Goal: Task Accomplishment & Management: Complete application form

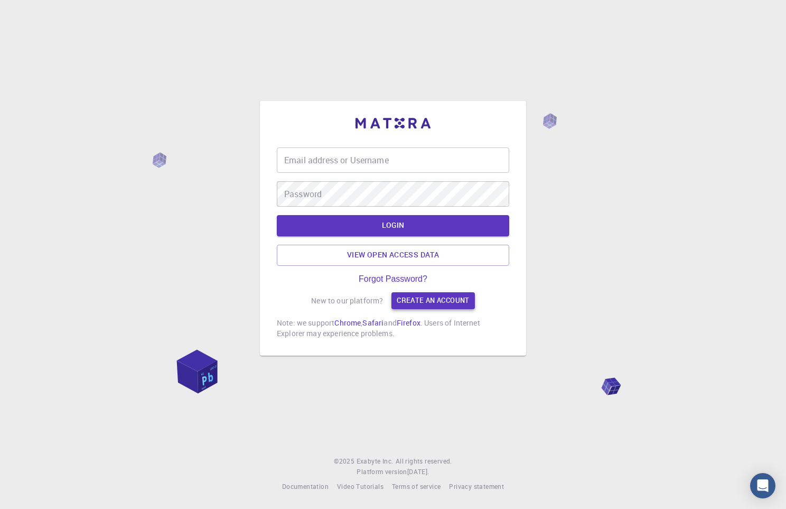
click at [417, 300] on link "Create an account" at bounding box center [432, 300] width 83 height 17
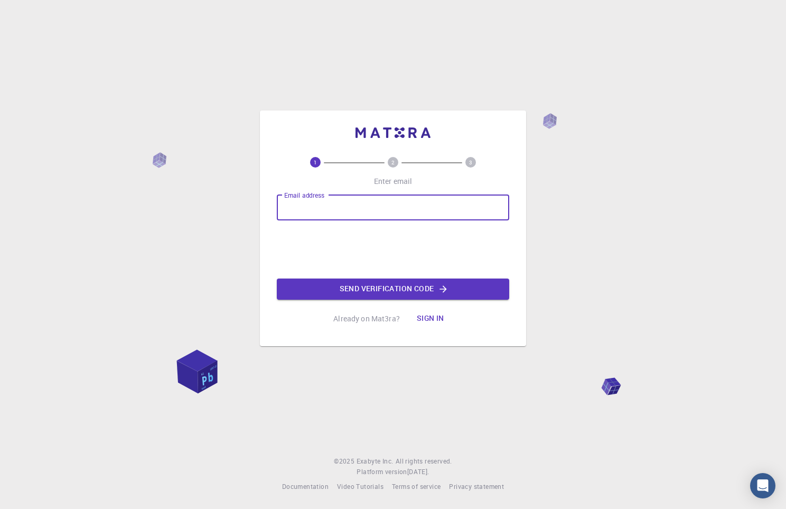
click at [393, 209] on input "Email address" at bounding box center [393, 207] width 232 height 25
type input "[EMAIL_ADDRESS][PERSON_NAME][DOMAIN_NAME]"
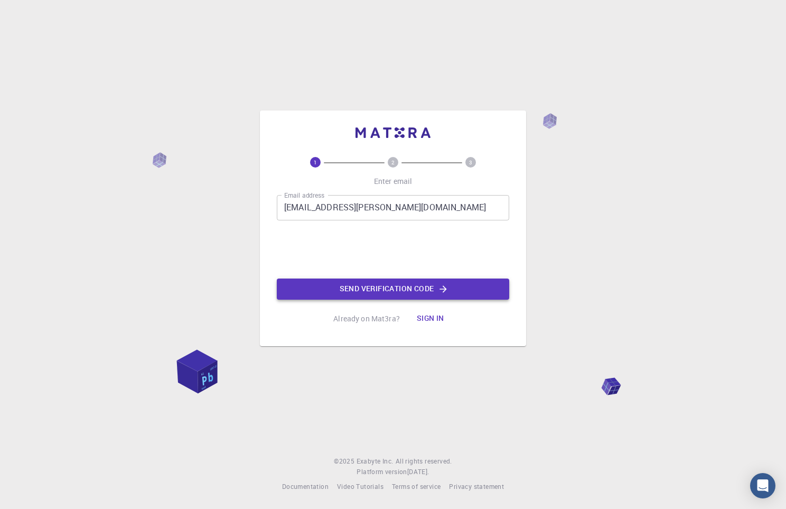
click at [414, 290] on button "Send verification code" at bounding box center [393, 288] width 232 height 21
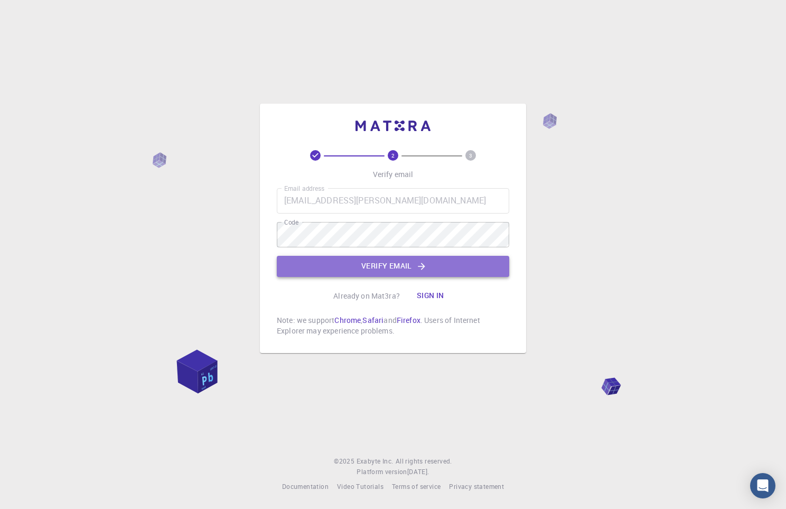
click at [411, 266] on button "Verify email" at bounding box center [393, 266] width 232 height 21
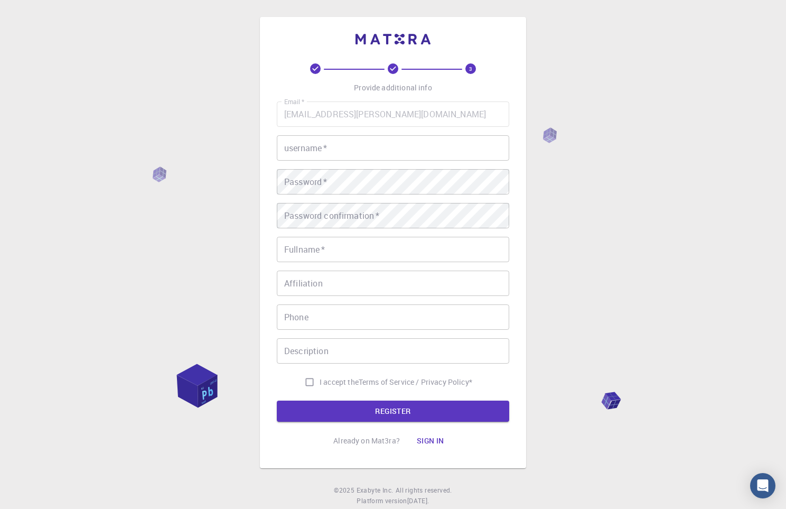
click at [352, 148] on input "username   *" at bounding box center [393, 147] width 232 height 25
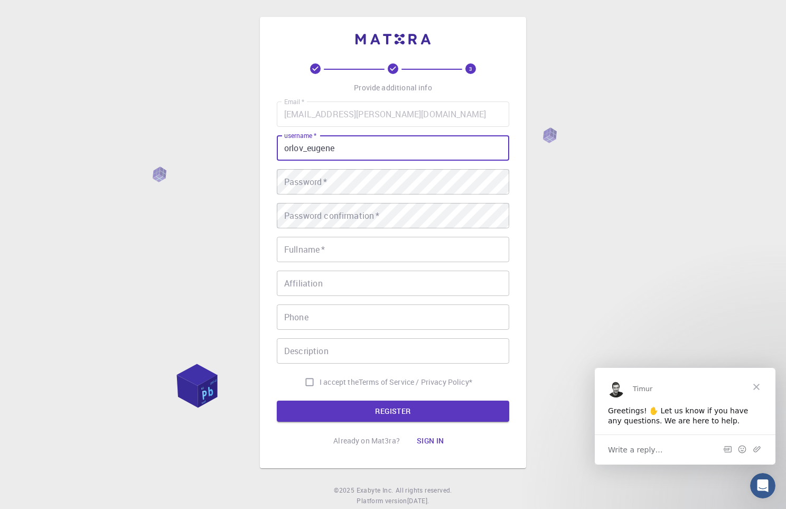
type input "orlov_eugene"
click at [373, 201] on div "Email   * [EMAIL_ADDRESS][PERSON_NAME][DOMAIN_NAME] Email   * username   * orlo…" at bounding box center [393, 246] width 232 height 291
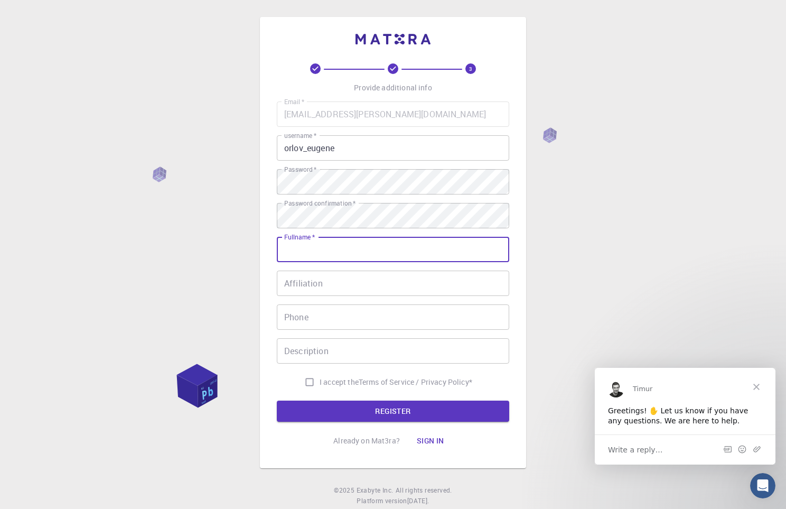
click at [342, 249] on input "Fullname   *" at bounding box center [393, 249] width 232 height 25
type input "[PERSON_NAME]"
click at [365, 287] on input "Affiliation" at bounding box center [393, 282] width 232 height 25
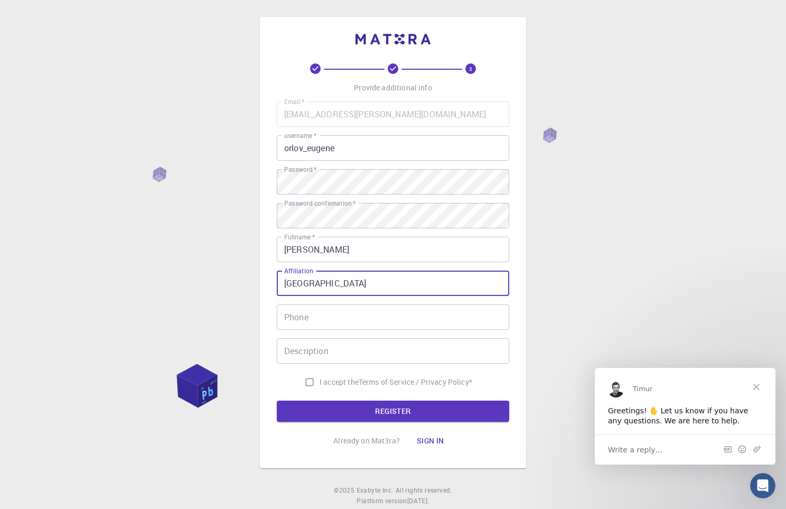
type input "[GEOGRAPHIC_DATA]"
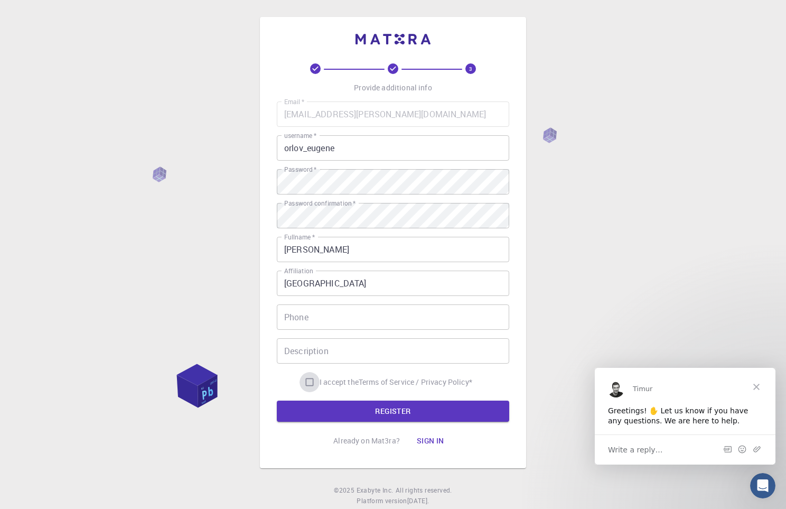
click at [307, 377] on input "I accept the Terms of Service / Privacy Policy *" at bounding box center [310, 382] width 20 height 20
checkbox input "true"
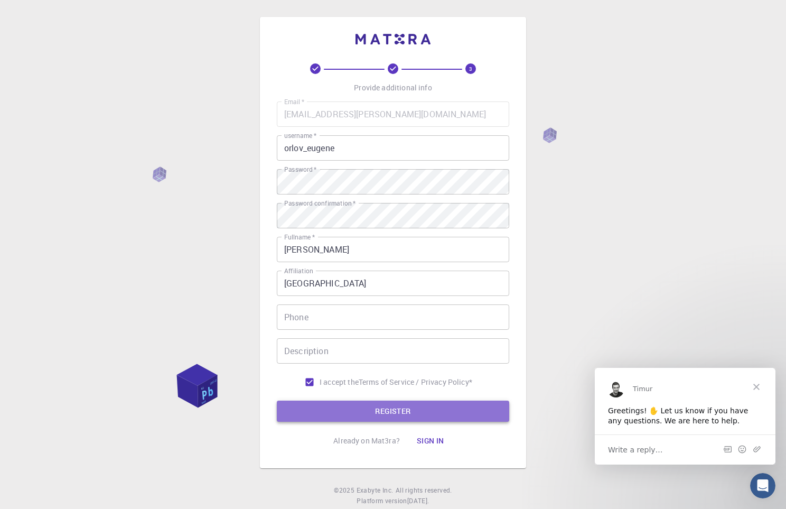
click at [366, 409] on button "REGISTER" at bounding box center [393, 410] width 232 height 21
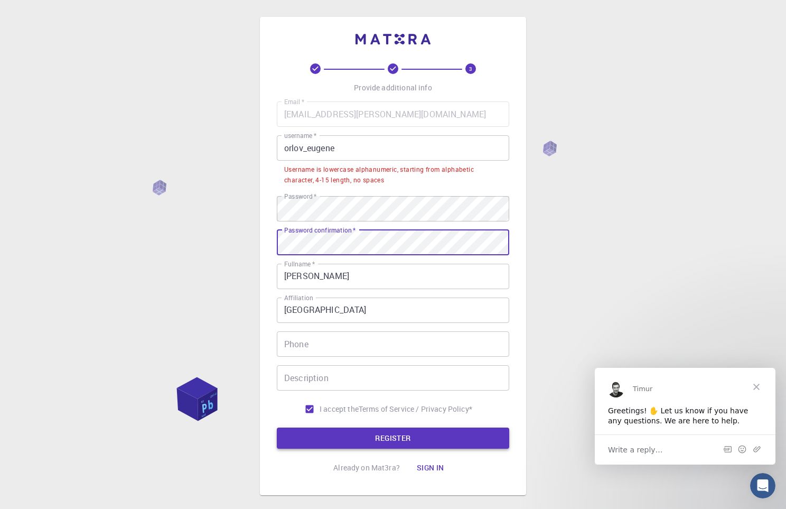
click at [384, 444] on button "REGISTER" at bounding box center [393, 437] width 232 height 21
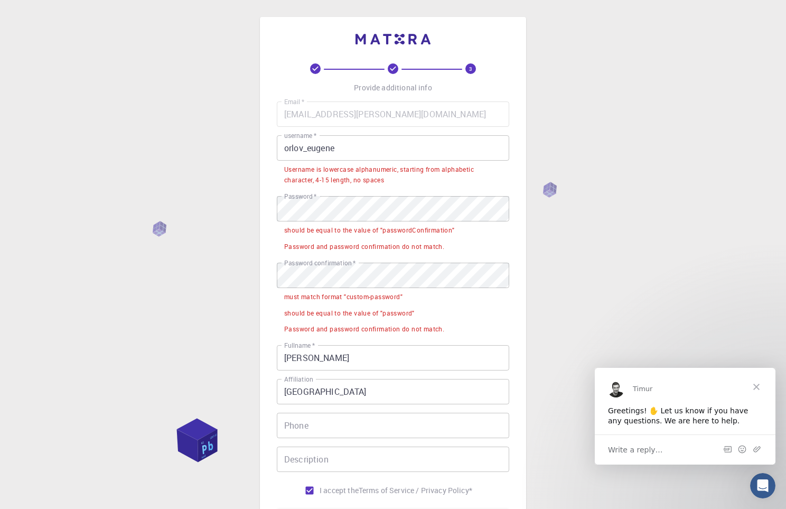
click at [309, 148] on input "orlov_eugene" at bounding box center [393, 147] width 232 height 25
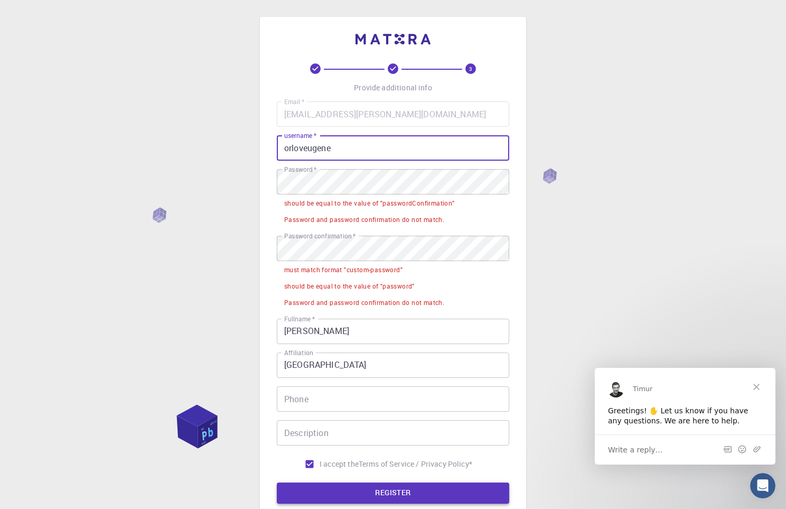
type input "orloveugene"
click at [389, 492] on button "REGISTER" at bounding box center [393, 492] width 232 height 21
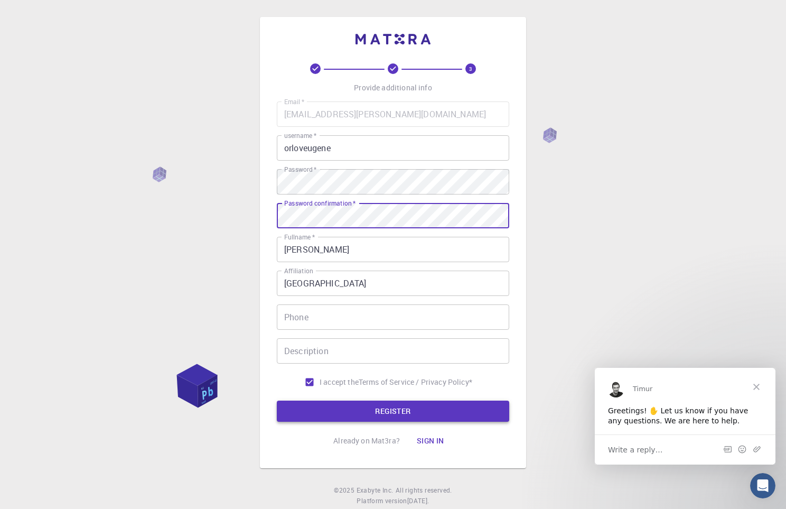
click at [413, 404] on button "REGISTER" at bounding box center [393, 410] width 232 height 21
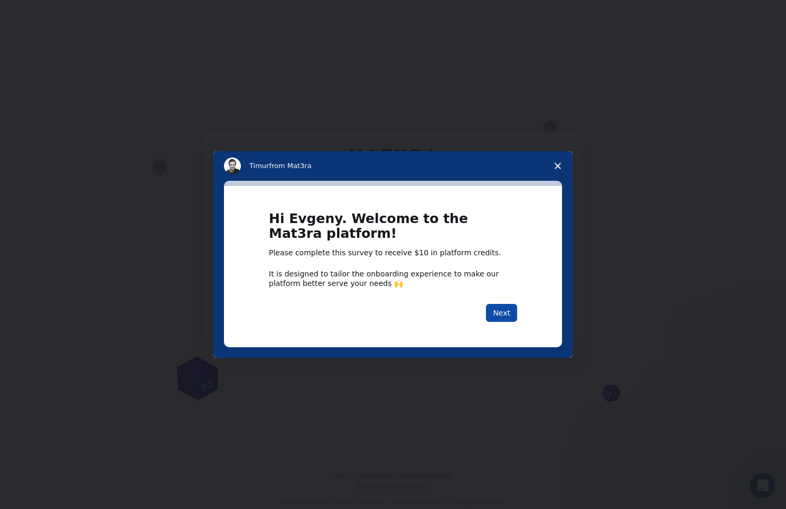
click at [495, 312] on button "Next" at bounding box center [501, 313] width 31 height 18
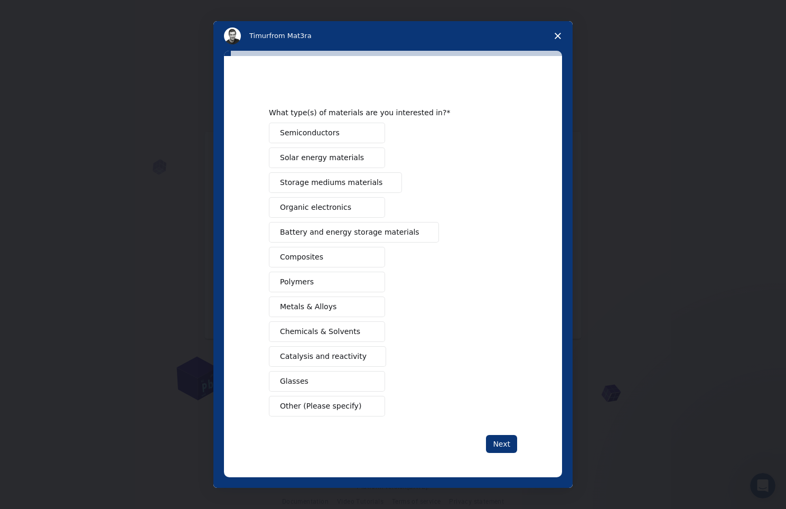
click at [329, 135] on span "Semiconductors" at bounding box center [310, 132] width 60 height 11
click at [498, 445] on button "Next" at bounding box center [501, 444] width 31 height 18
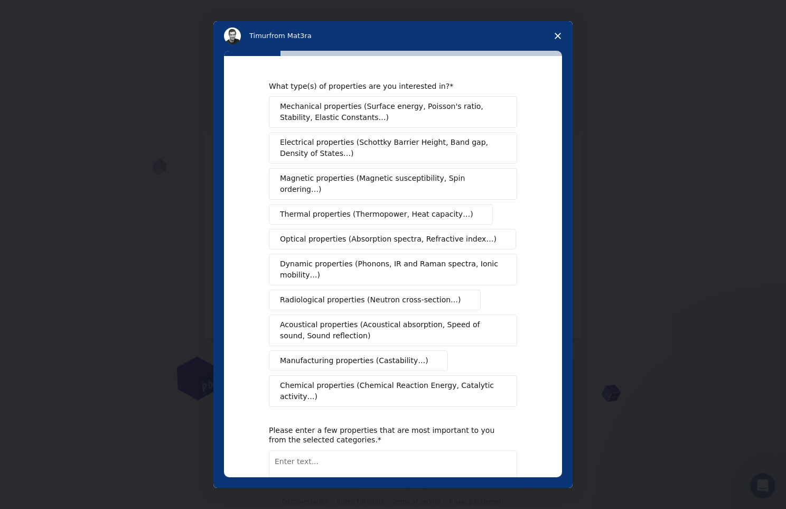
click at [384, 209] on span "Thermal properties (Thermopower, Heat capacity…)" at bounding box center [376, 214] width 193 height 11
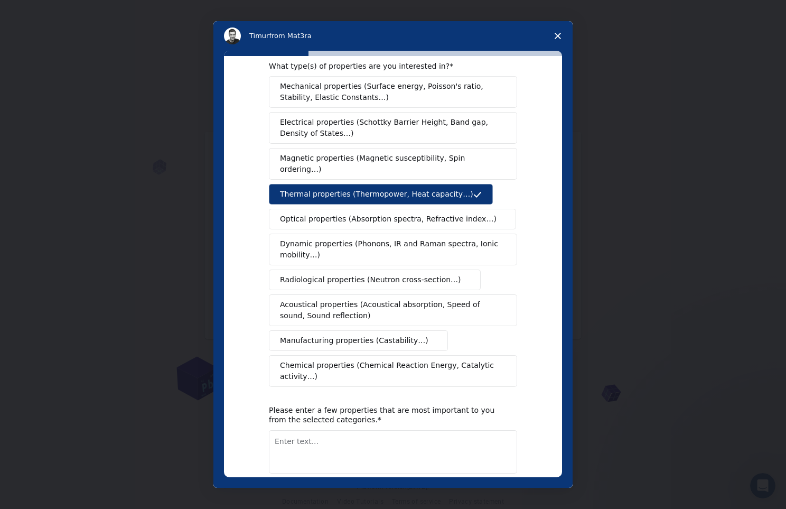
scroll to position [67, 0]
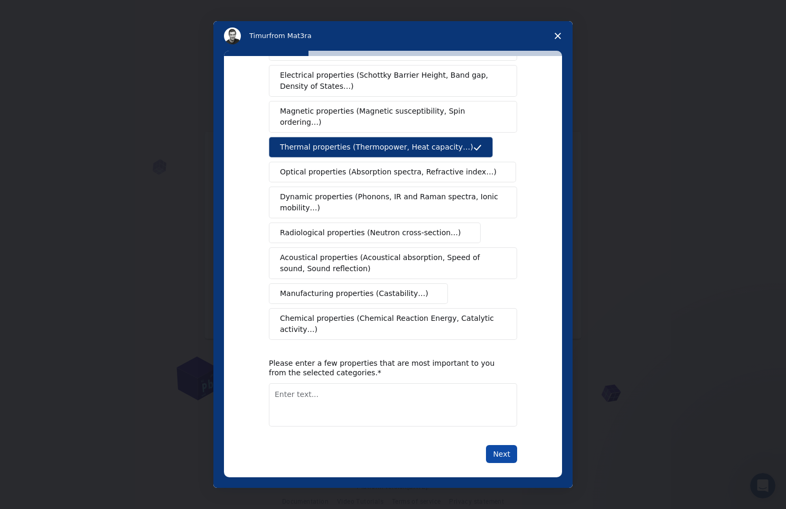
click at [500, 451] on button "Next" at bounding box center [501, 454] width 31 height 18
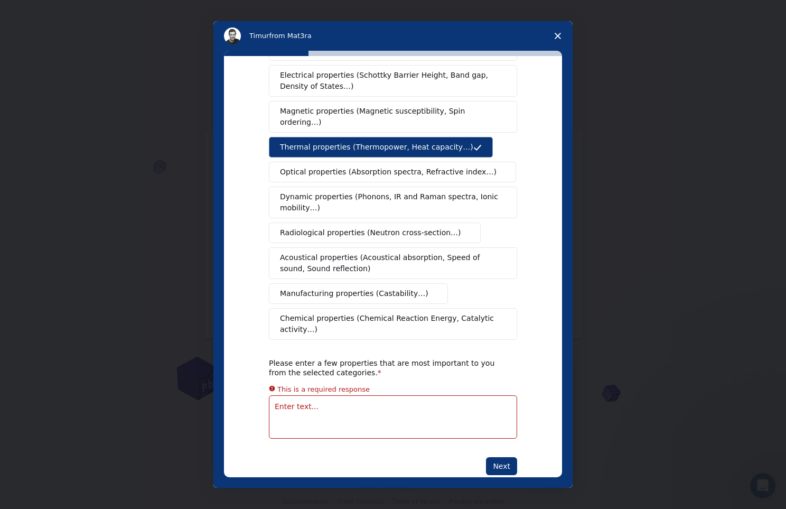
click at [411, 411] on textarea "Enter text..." at bounding box center [393, 416] width 248 height 43
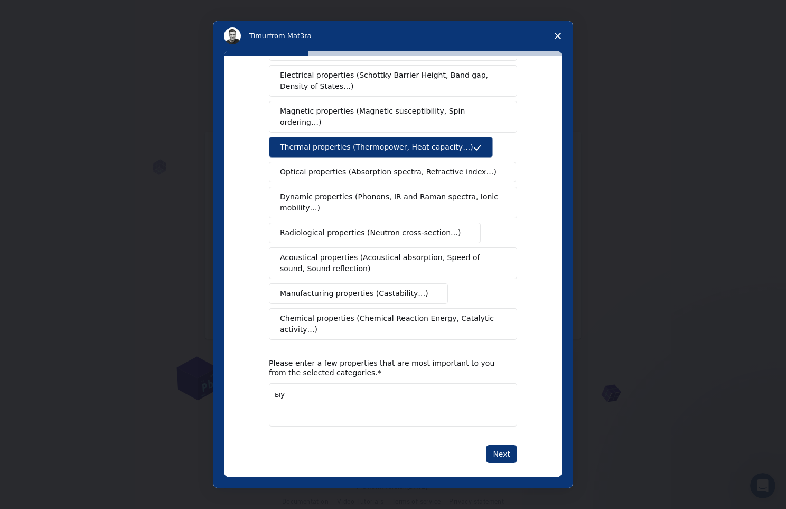
type textarea "ы"
type textarea "seebeck coefficient, electron mobility"
click at [500, 445] on button "Next" at bounding box center [501, 454] width 31 height 18
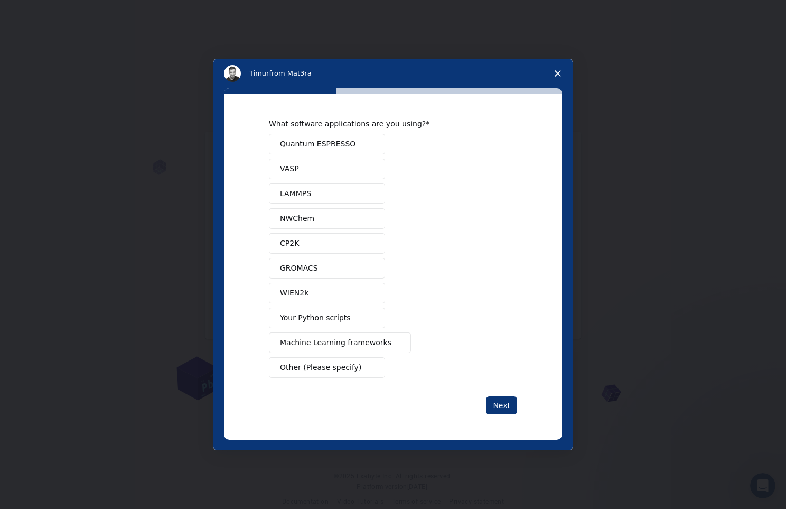
click at [350, 139] on button "Quantum ESPRESSO" at bounding box center [327, 144] width 116 height 21
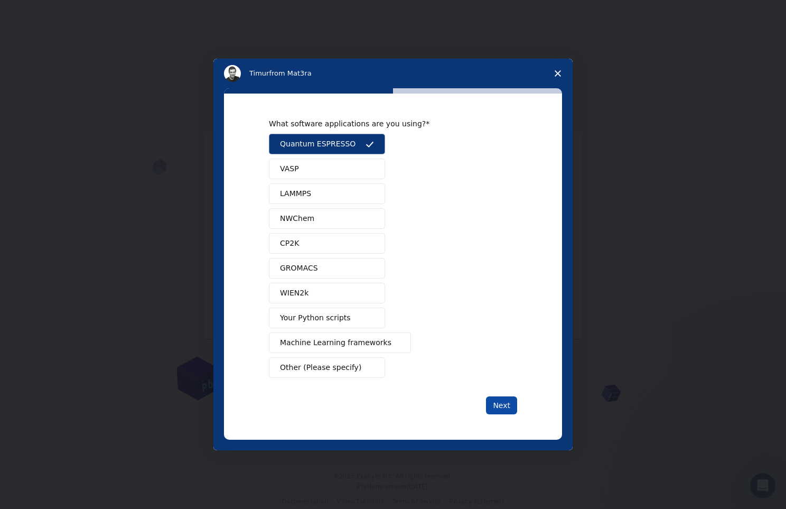
click at [507, 404] on button "Next" at bounding box center [501, 405] width 31 height 18
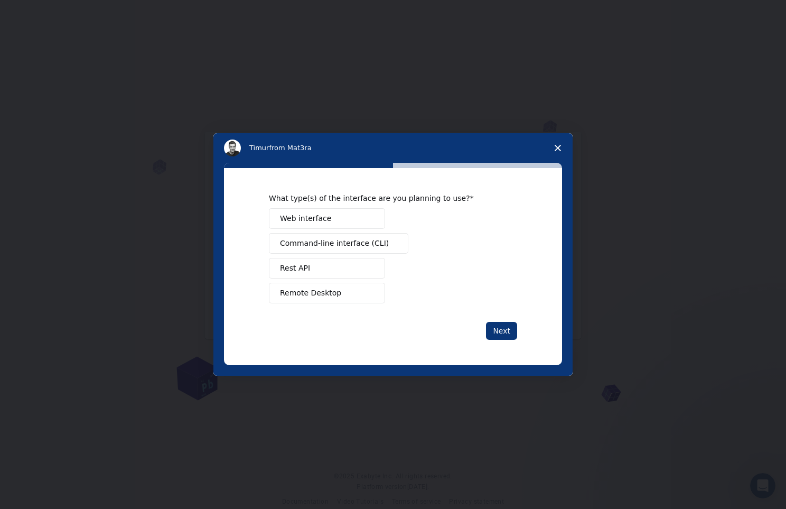
click at [339, 218] on button "Web interface" at bounding box center [327, 218] width 116 height 21
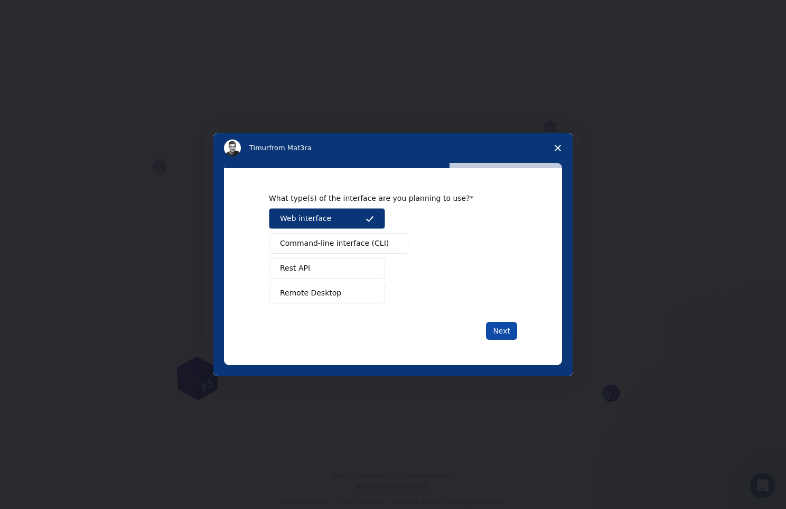
click at [506, 331] on button "Next" at bounding box center [501, 331] width 31 height 18
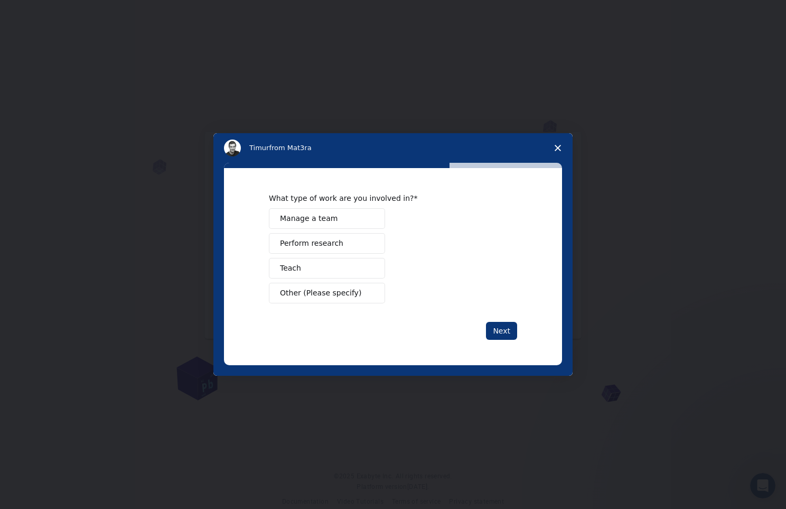
click at [329, 241] on span "Perform research" at bounding box center [311, 243] width 63 height 11
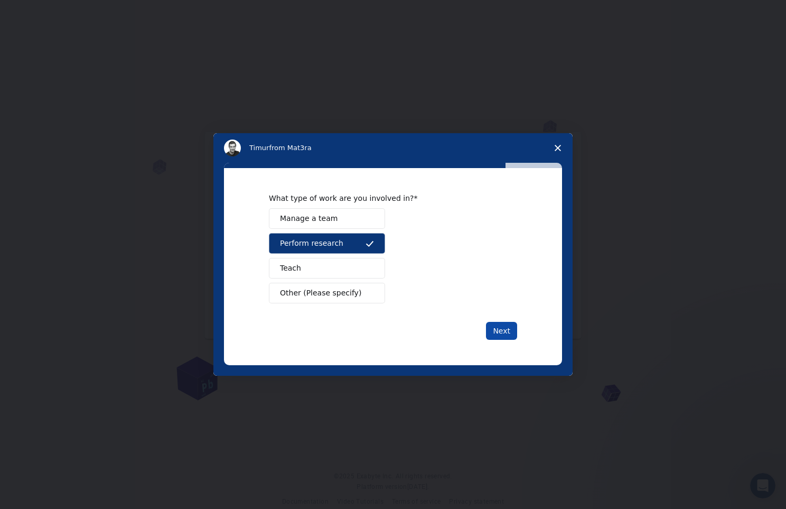
click at [503, 333] on button "Next" at bounding box center [501, 331] width 31 height 18
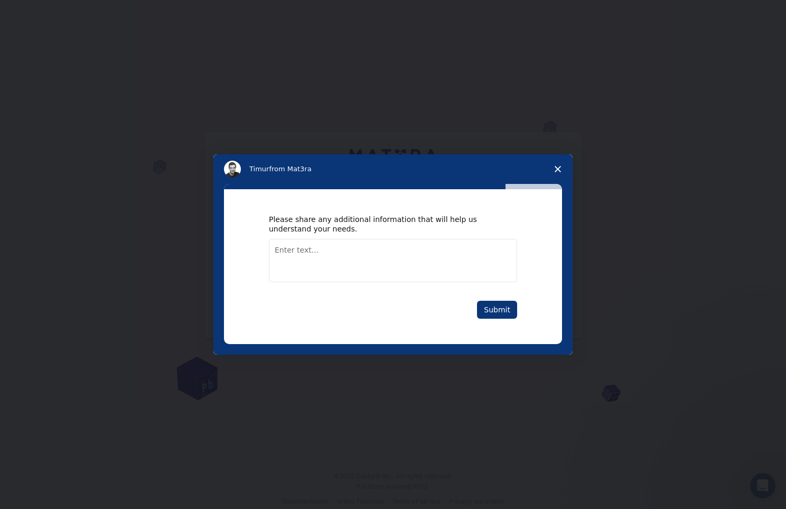
click at [421, 256] on textarea "Enter text..." at bounding box center [393, 260] width 248 height 43
type textarea "I'm working under my PhD in material modelling"
click at [491, 306] on button "Submit" at bounding box center [497, 310] width 40 height 18
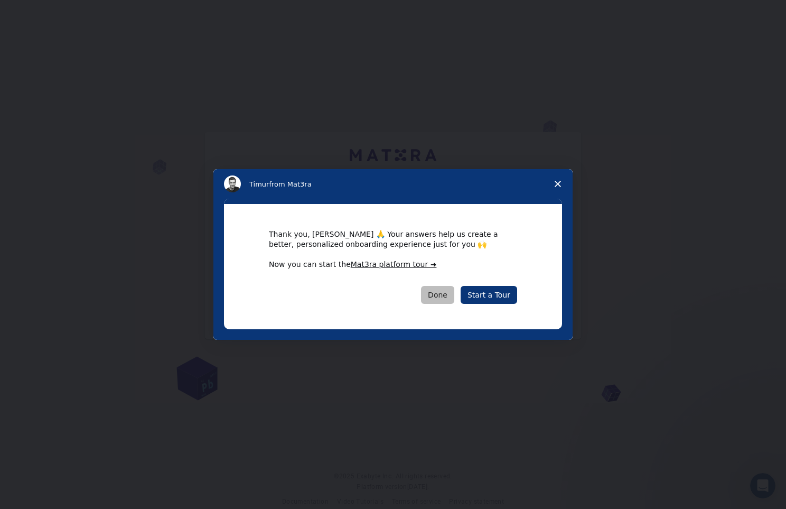
click at [450, 295] on button "Done" at bounding box center [437, 295] width 33 height 18
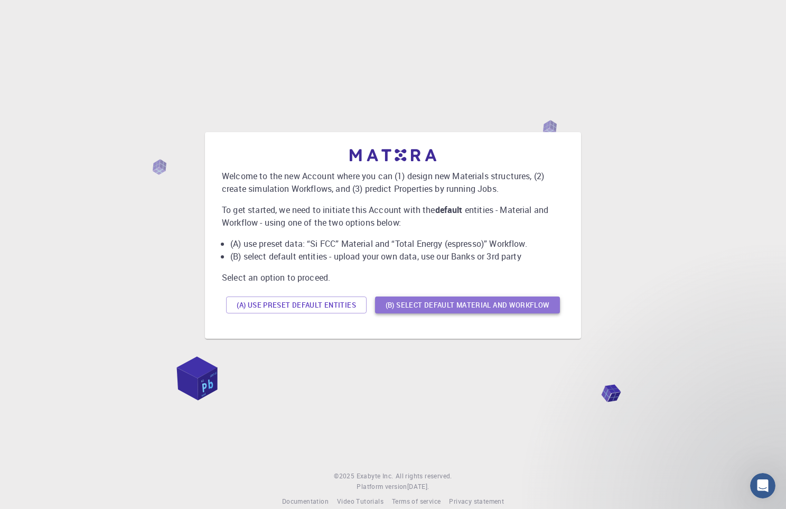
click at [451, 305] on button "(B) Select default material and workflow" at bounding box center [467, 304] width 185 height 17
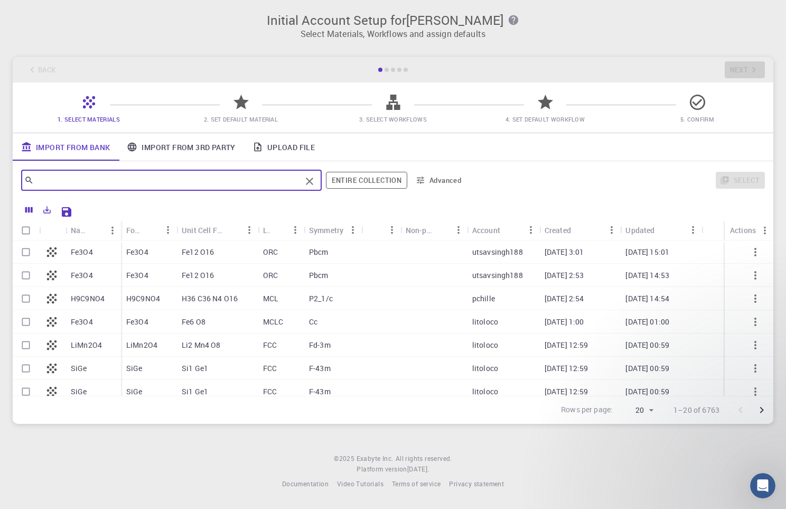
click at [174, 184] on input "text" at bounding box center [167, 180] width 267 height 15
type input "bn"
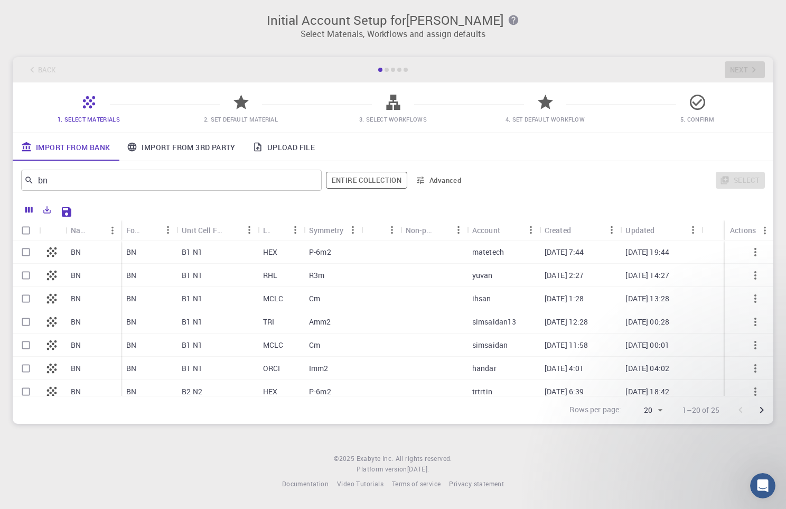
click at [356, 249] on div "P-6m2" at bounding box center [333, 251] width 58 height 23
checkbox input "true"
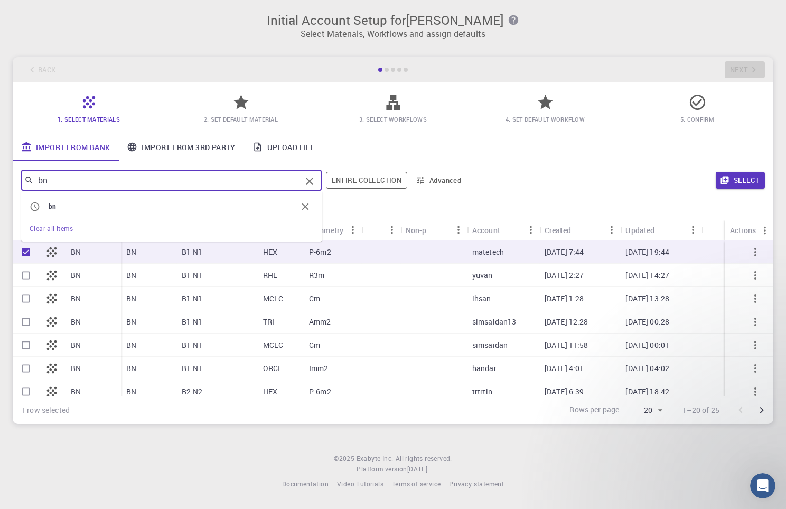
drag, startPoint x: 158, startPoint y: 178, endPoint x: -77, endPoint y: 199, distance: 236.0
click at [34, 188] on input "bn" at bounding box center [167, 180] width 267 height 15
type input "b"
type input "gr"
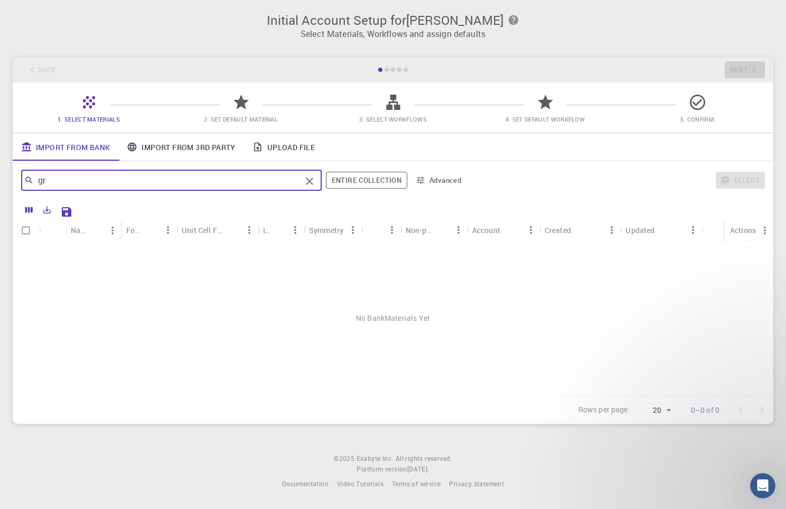
checkbox input "false"
type input "g"
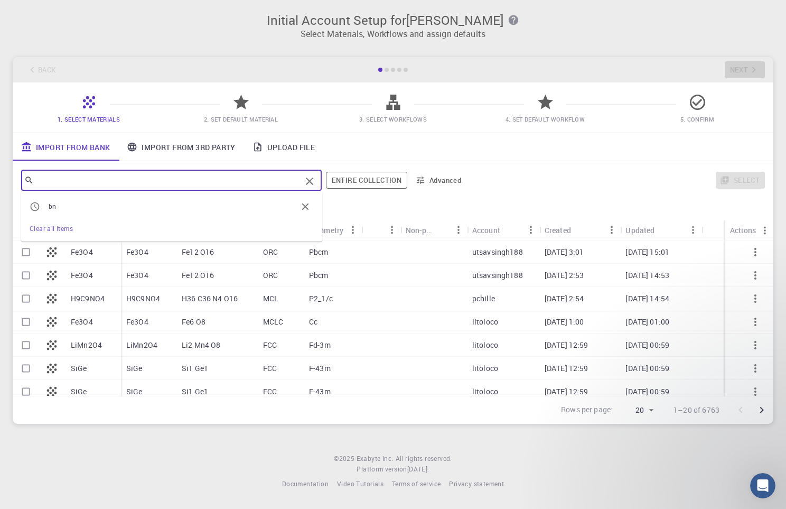
type input "c"
type input "C"
click at [238, 178] on input "C" at bounding box center [167, 180] width 267 height 15
click at [552, 166] on div "​ bn Clear all items Entire collection Advanced Select" at bounding box center [393, 180] width 761 height 38
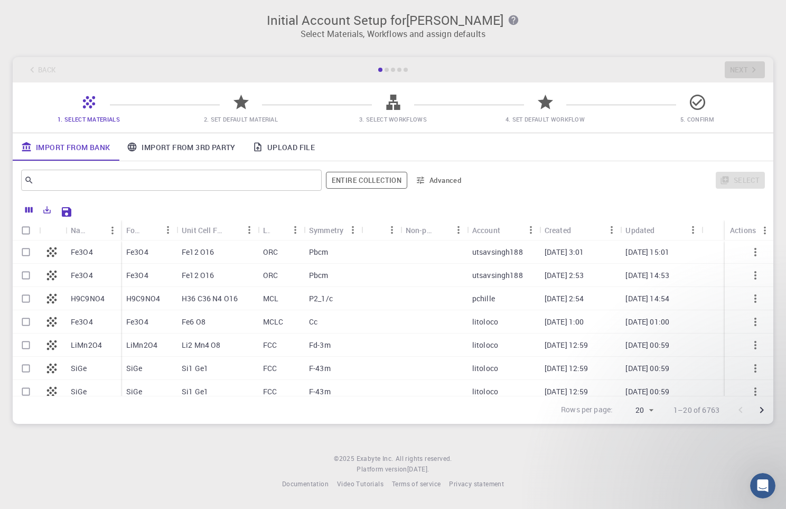
click at [744, 71] on div "Back Next" at bounding box center [393, 69] width 761 height 25
click at [442, 181] on button "Advanced" at bounding box center [439, 180] width 55 height 17
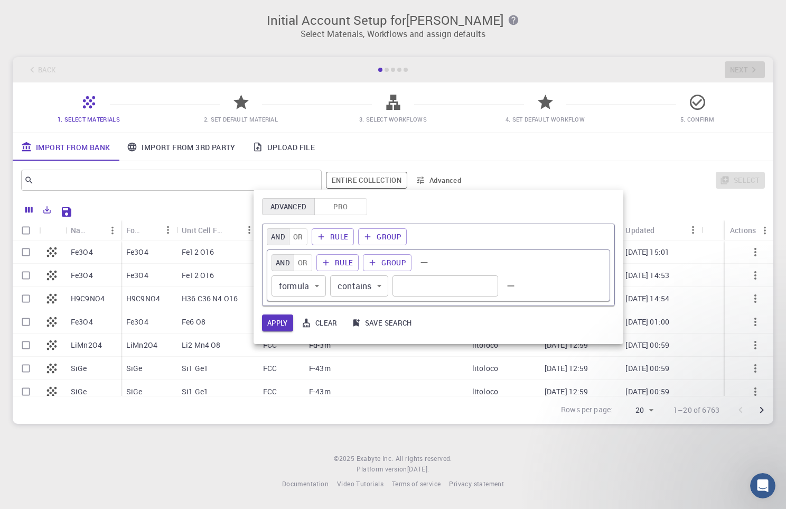
click at [442, 181] on div at bounding box center [393, 254] width 786 height 509
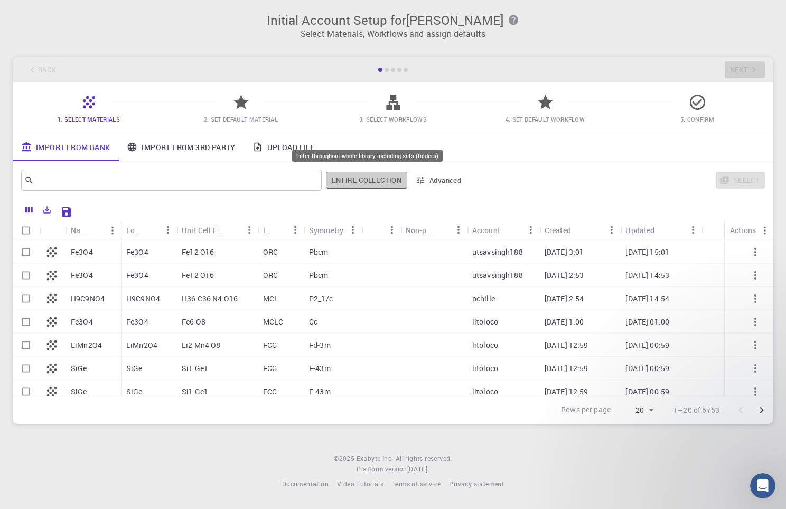
click at [361, 182] on button "Entire collection" at bounding box center [366, 180] width 81 height 17
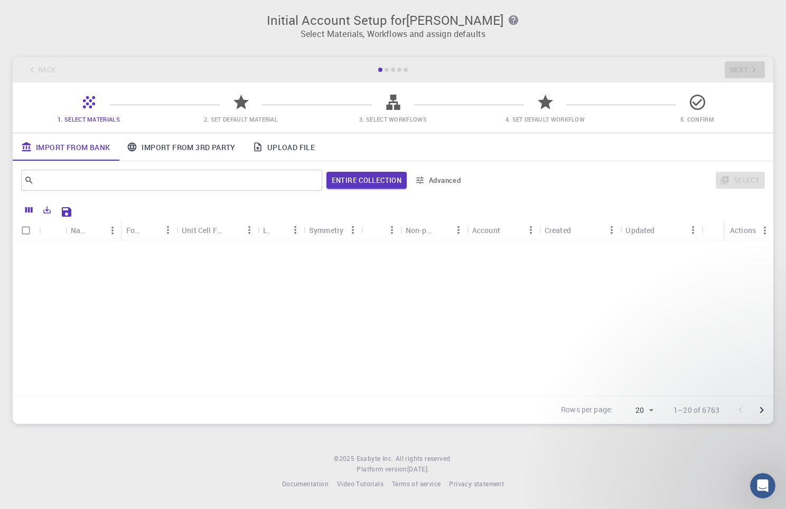
scroll to position [310, 0]
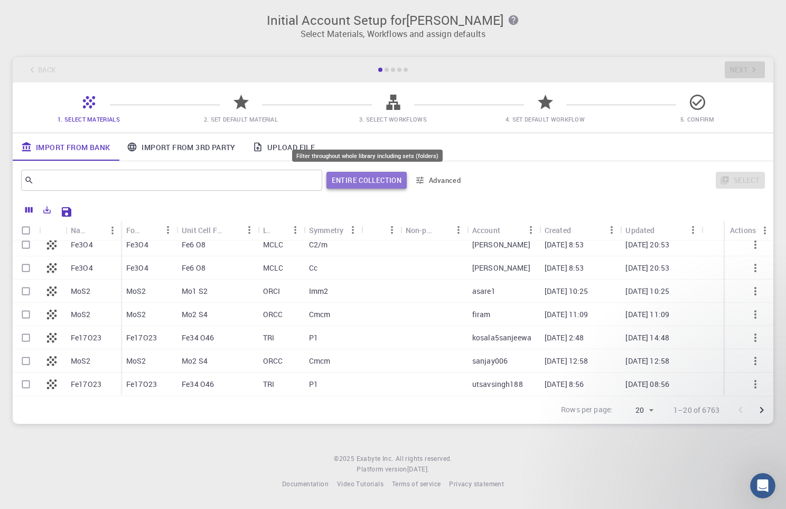
click at [365, 188] on button "Entire collection" at bounding box center [366, 180] width 80 height 17
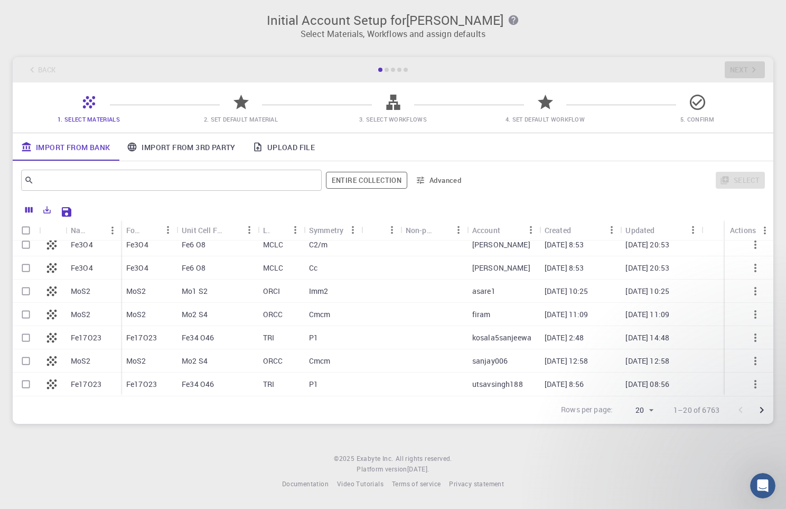
click at [762, 407] on icon "Go to next page" at bounding box center [761, 410] width 13 height 13
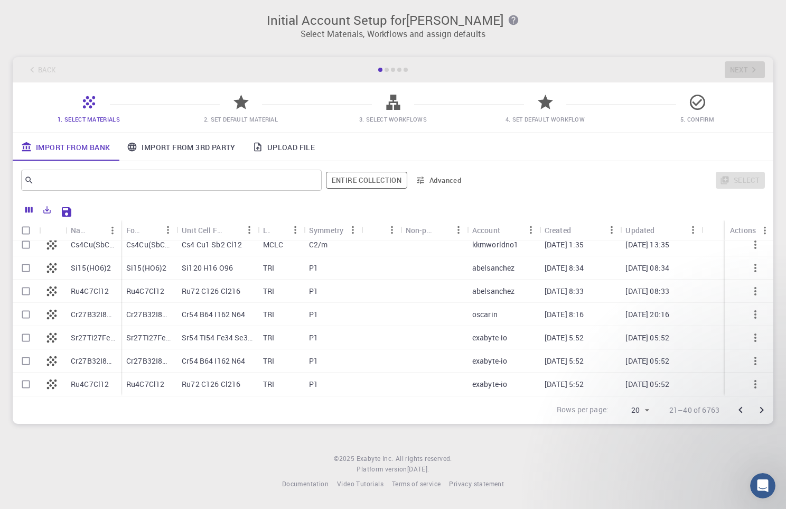
click at [758, 413] on icon "Go to next page" at bounding box center [761, 410] width 13 height 13
click at [763, 407] on icon "Go to next page" at bounding box center [761, 410] width 13 height 13
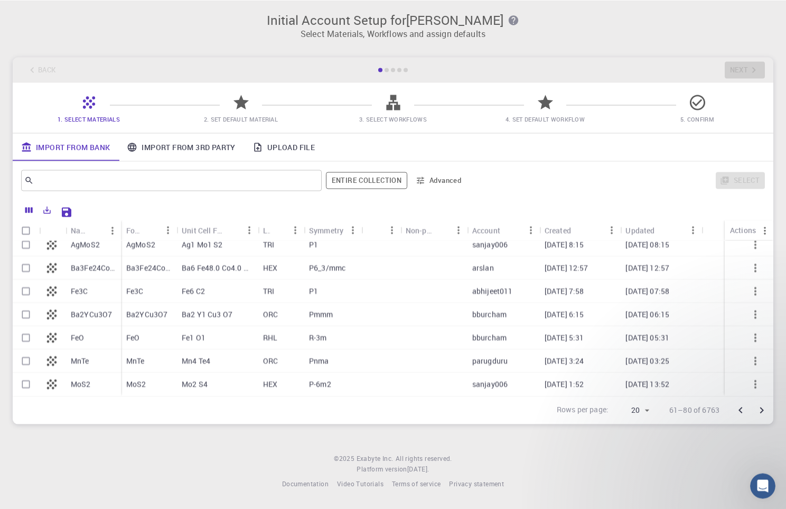
scroll to position [4, 0]
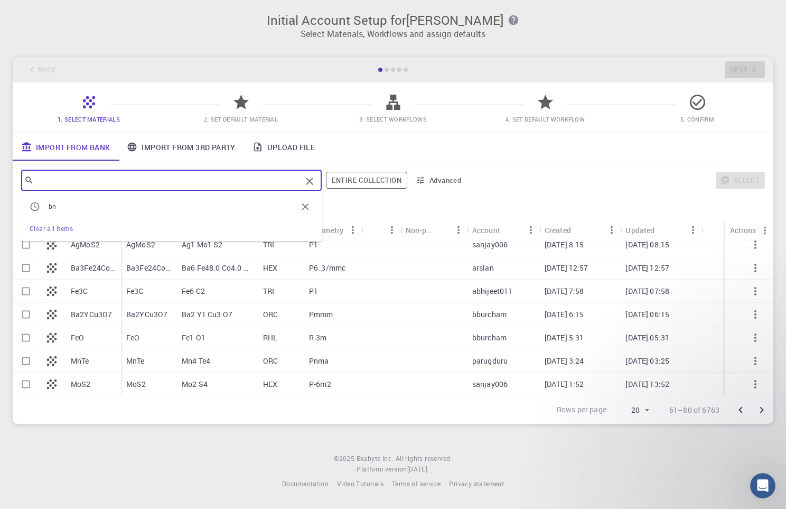
drag, startPoint x: 158, startPoint y: 177, endPoint x: 16, endPoint y: 195, distance: 143.2
click at [34, 188] on input "text" at bounding box center [167, 180] width 267 height 15
type input "graphene"
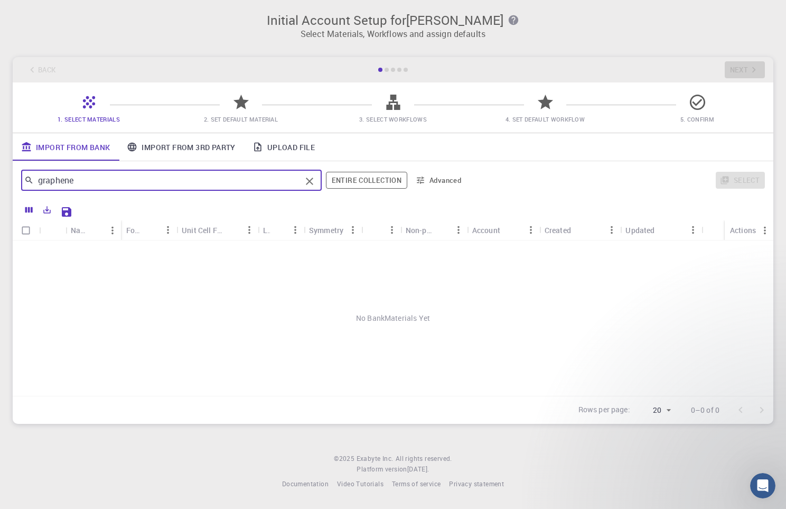
scroll to position [0, 0]
click at [310, 176] on icon "Clear" at bounding box center [309, 181] width 13 height 13
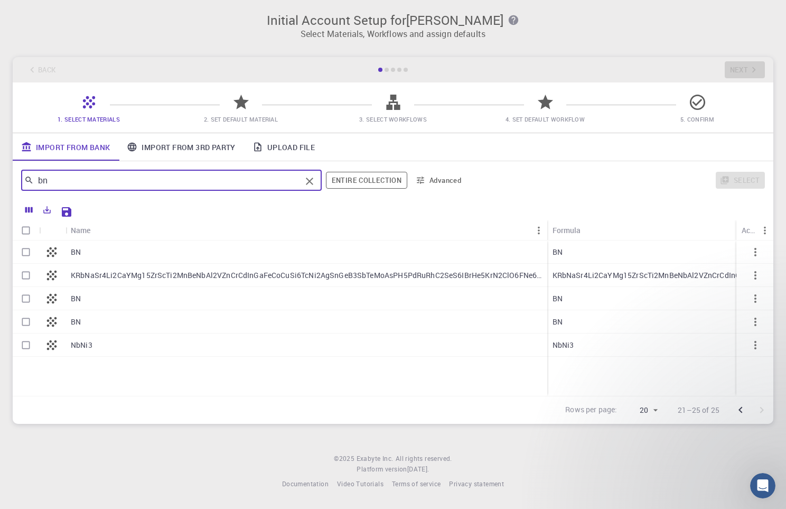
click at [734, 406] on button "Go to previous page" at bounding box center [740, 409] width 21 height 21
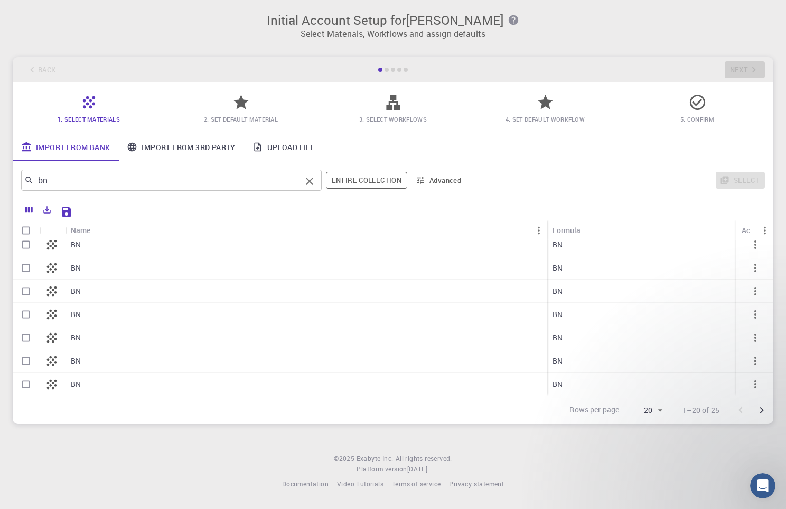
click at [169, 180] on input "bn" at bounding box center [167, 180] width 267 height 15
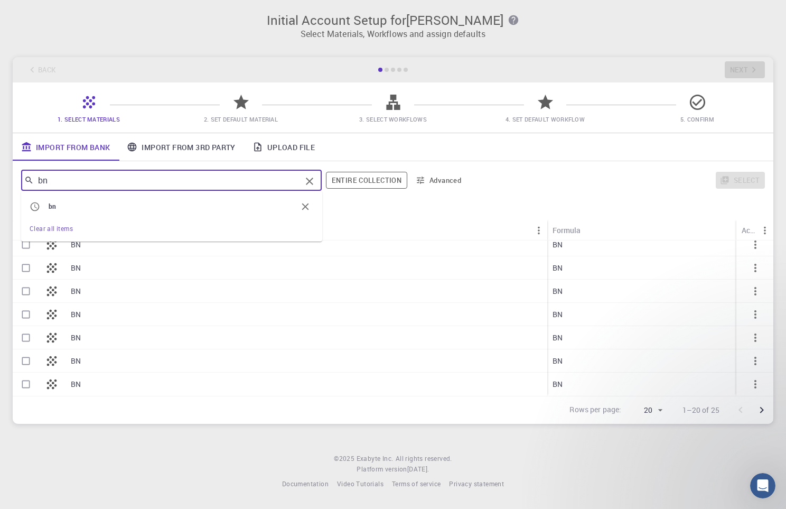
type input "b"
type input "BN"
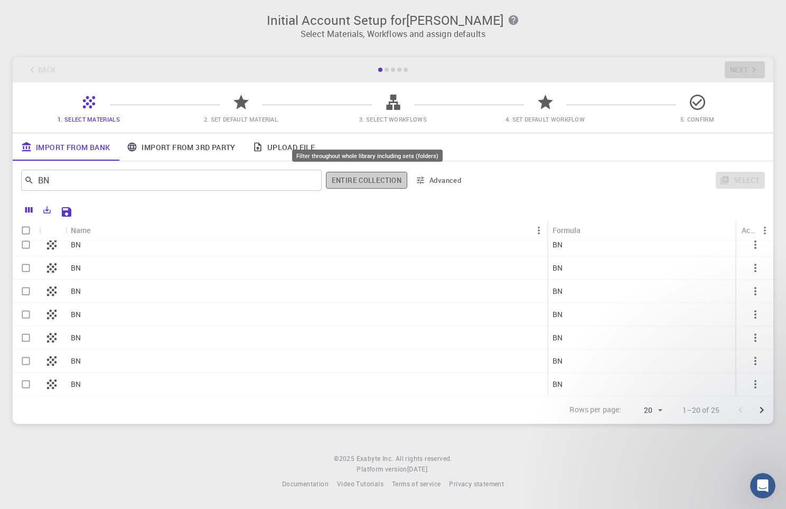
click at [359, 180] on button "Entire collection" at bounding box center [366, 180] width 81 height 17
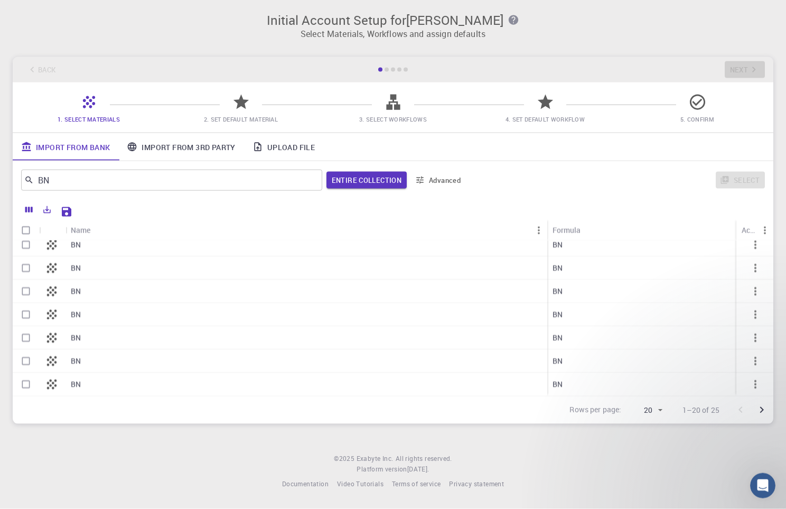
scroll to position [4, 0]
click at [758, 405] on icon "Go to next page" at bounding box center [761, 410] width 13 height 13
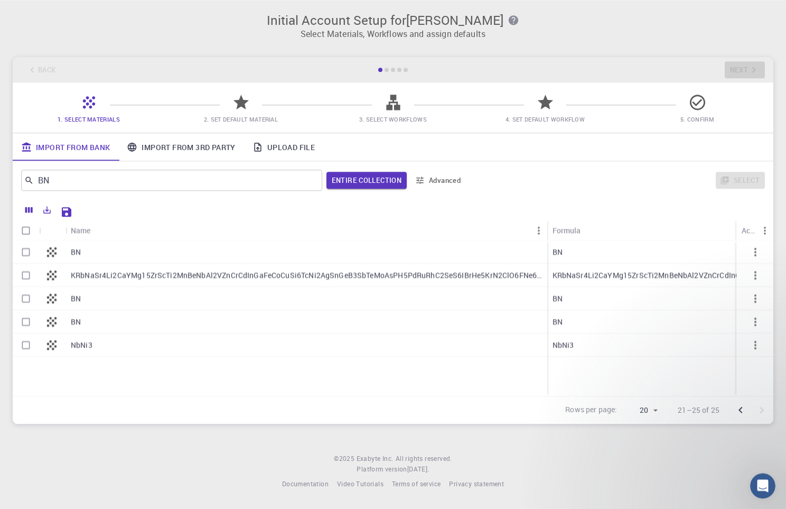
scroll to position [0, 0]
click at [738, 412] on icon "Go to previous page" at bounding box center [740, 410] width 13 height 13
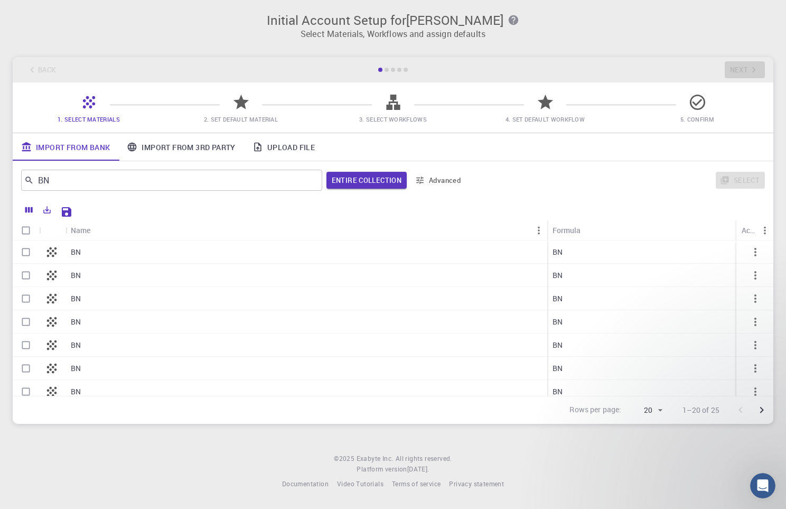
drag, startPoint x: 226, startPoint y: 397, endPoint x: 234, endPoint y: 396, distance: 8.5
click at [234, 396] on div "Name Formula Unit Cell Formula Lattice Symmetry Actions BN BN BN BN BN BN BN BN…" at bounding box center [393, 311] width 761 height 225
click at [332, 282] on div "BN" at bounding box center [307, 275] width 482 height 23
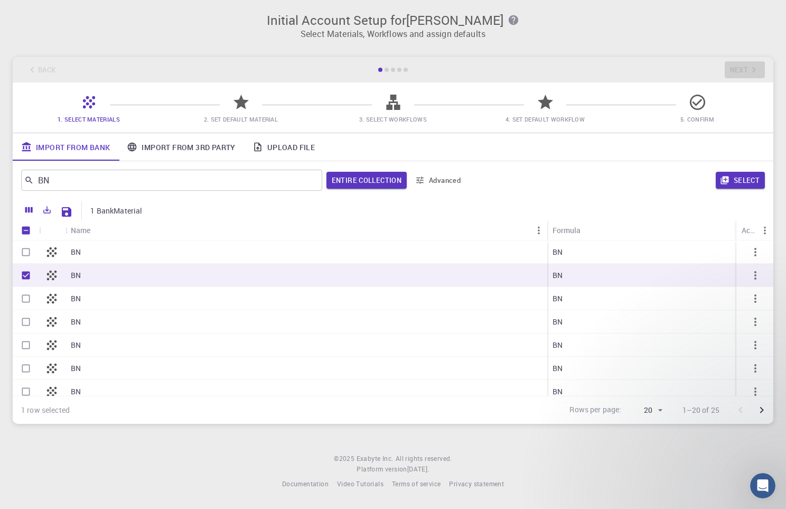
checkbox input "true"
click at [26, 277] on input "Unselect row" at bounding box center [26, 275] width 20 height 20
checkbox input "false"
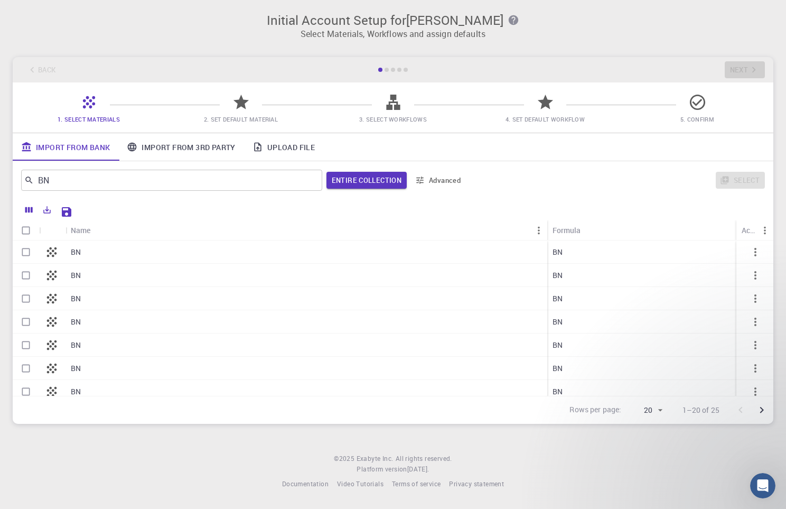
click at [25, 254] on input "Select row" at bounding box center [26, 252] width 20 height 20
checkbox input "true"
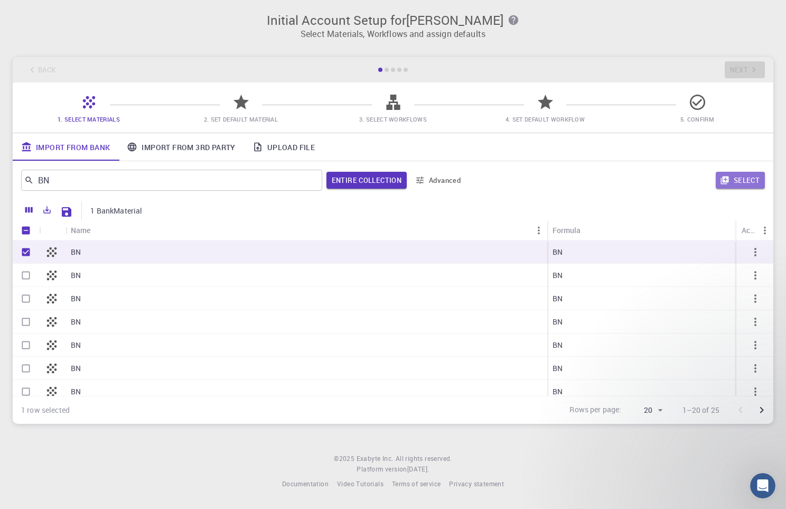
drag, startPoint x: 748, startPoint y: 181, endPoint x: 743, endPoint y: 180, distance: 5.3
click at [749, 181] on button "Select" at bounding box center [740, 180] width 49 height 17
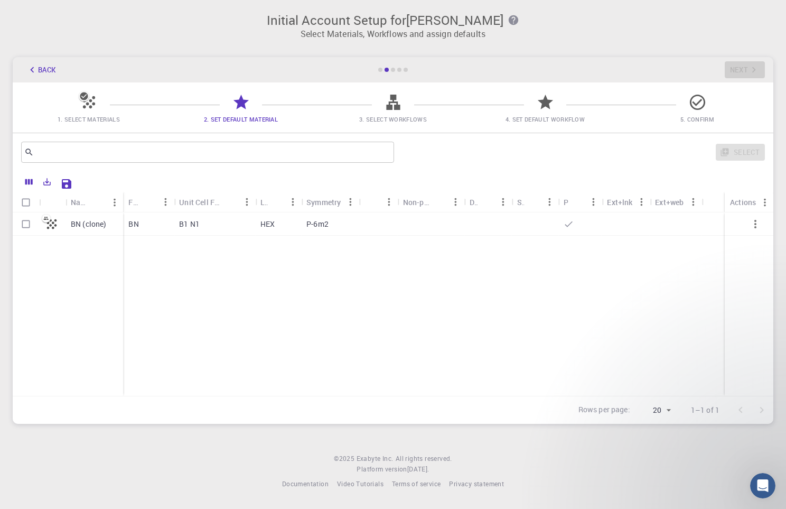
click at [23, 229] on input "Select row" at bounding box center [26, 224] width 20 height 20
checkbox input "true"
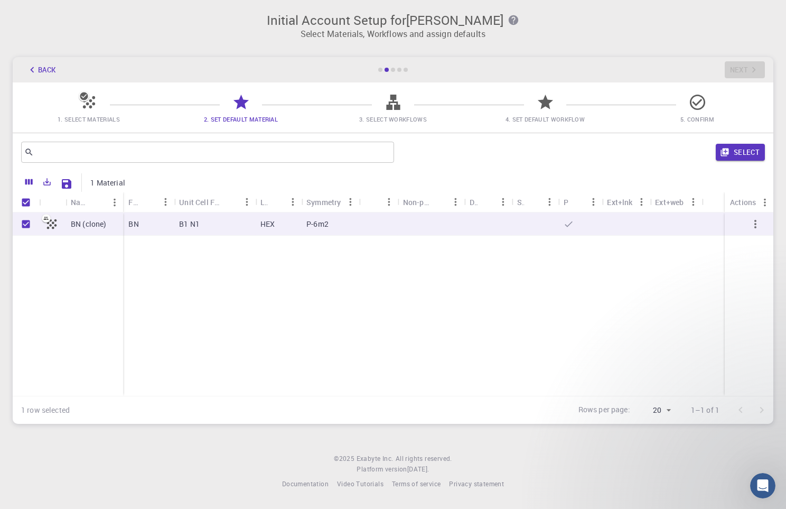
checkbox input "true"
click at [541, 153] on div "Select" at bounding box center [581, 151] width 367 height 25
click at [719, 154] on button "Select" at bounding box center [740, 152] width 49 height 17
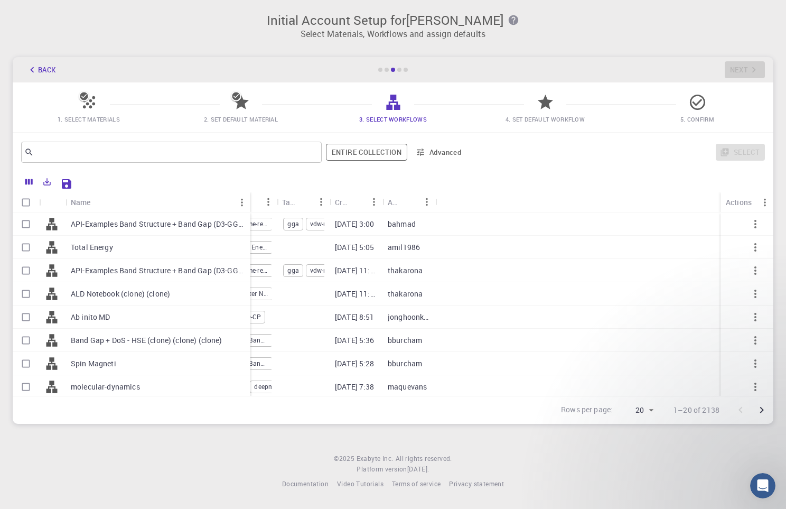
drag, startPoint x: 117, startPoint y: 197, endPoint x: 249, endPoint y: 205, distance: 132.3
click at [249, 205] on div "Name" at bounding box center [251, 202] width 11 height 21
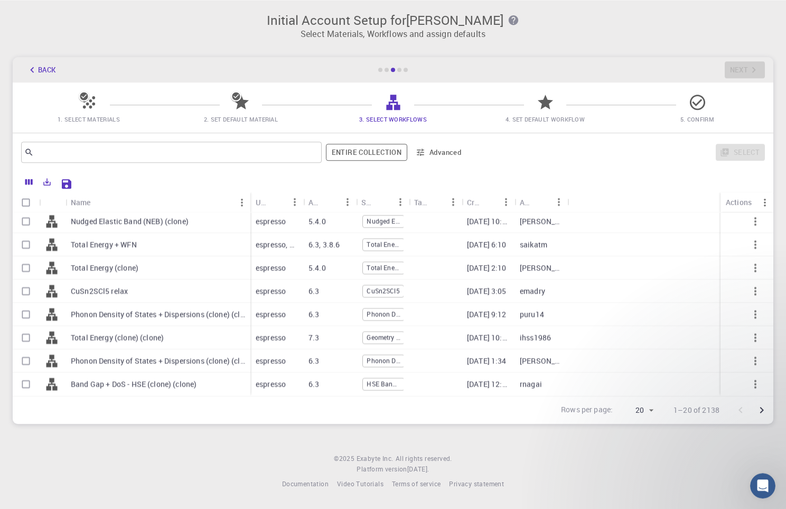
scroll to position [4, 0]
click at [138, 384] on p "Band Gap + DoS - HSE (clone) (clone)" at bounding box center [134, 384] width 126 height 11
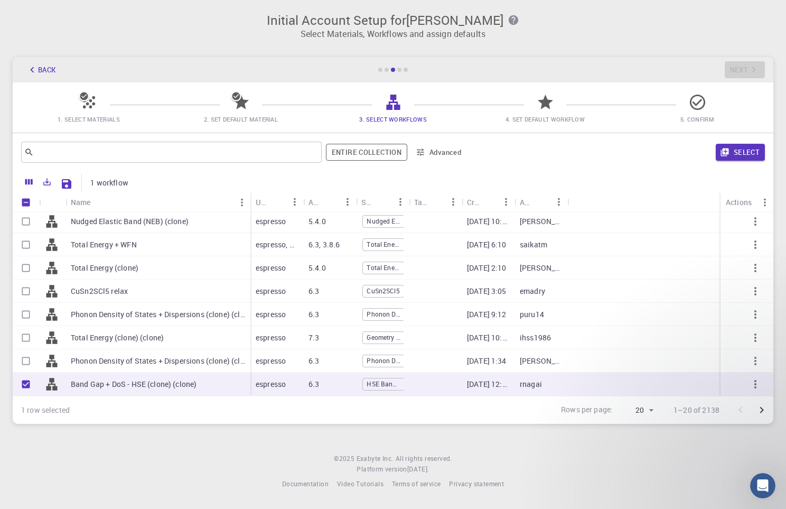
checkbox input "true"
click at [738, 152] on button "Select" at bounding box center [740, 152] width 49 height 17
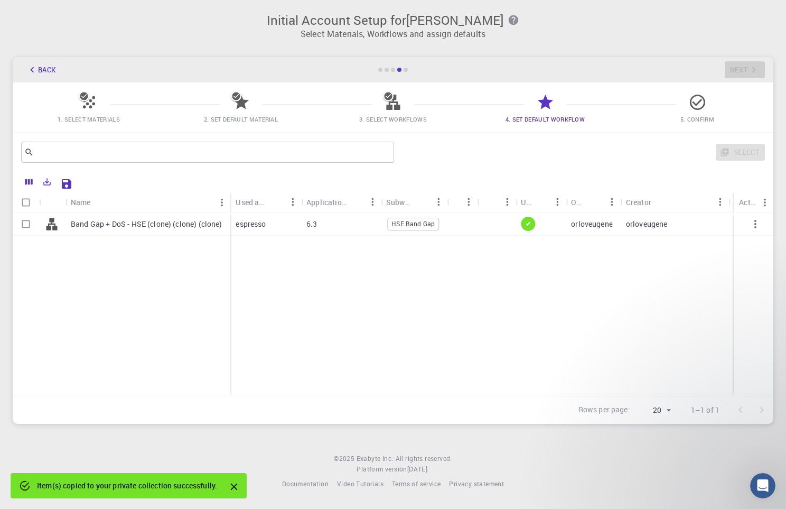
click at [141, 222] on p "Band Gap + DoS - HSE (clone) (clone) (clone)" at bounding box center [147, 224] width 152 height 11
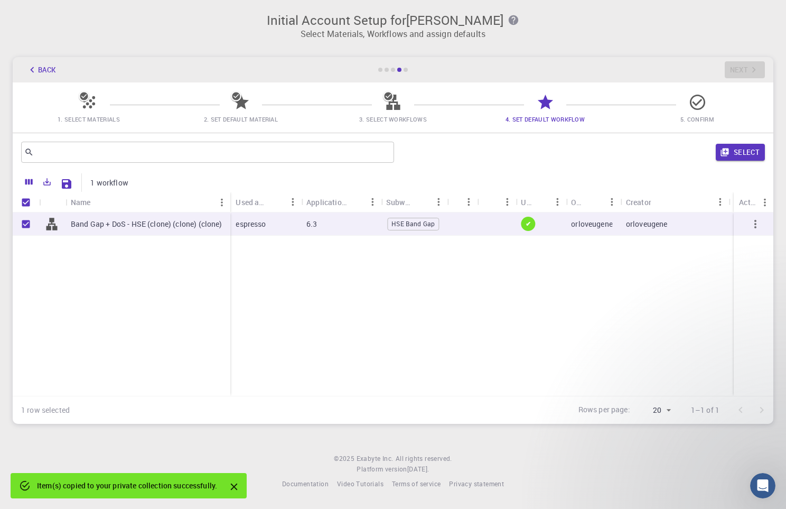
checkbox input "true"
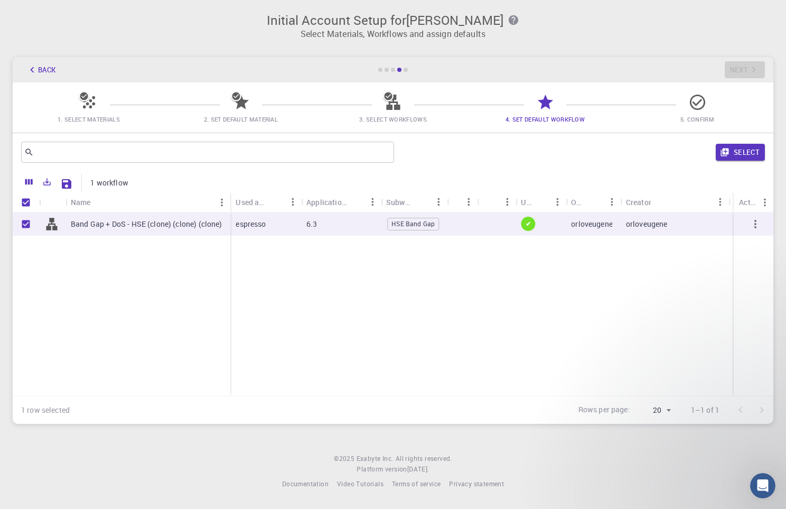
click at [749, 147] on button "Select" at bounding box center [740, 152] width 49 height 17
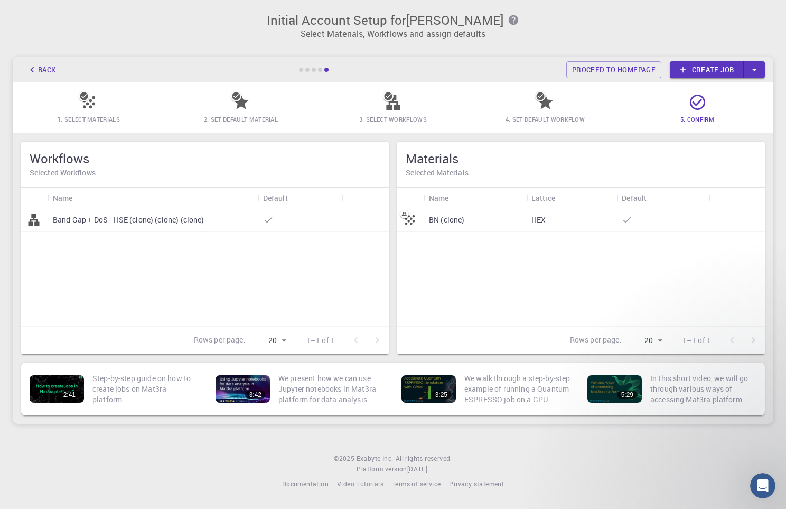
click at [752, 66] on icon "button" at bounding box center [755, 70] width 12 height 12
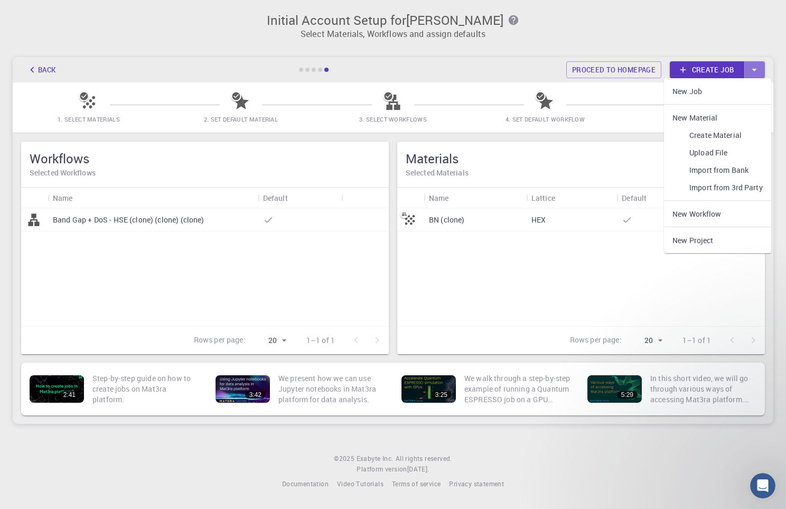
click at [752, 66] on icon "button" at bounding box center [755, 70] width 12 height 12
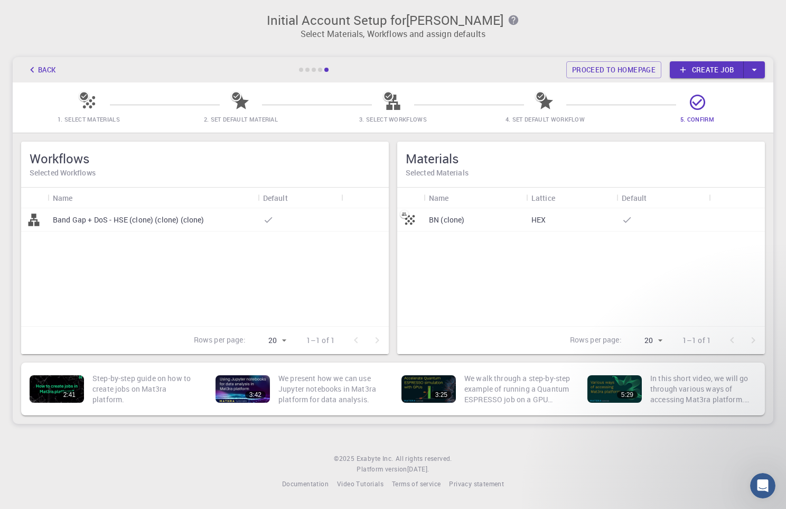
click at [711, 66] on link "Create job" at bounding box center [707, 69] width 74 height 17
